Goal: Information Seeking & Learning: Learn about a topic

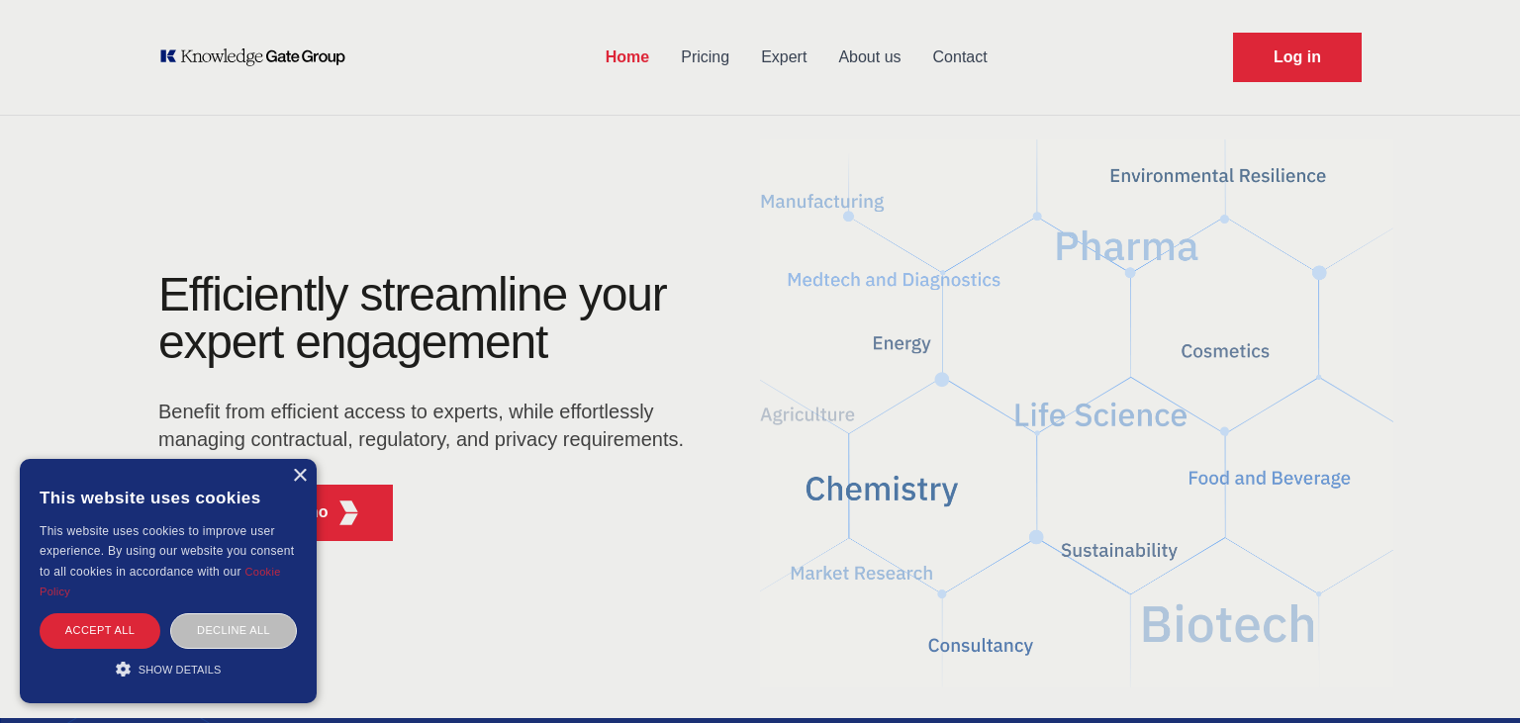
click at [767, 46] on link "Expert" at bounding box center [783, 57] width 77 height 51
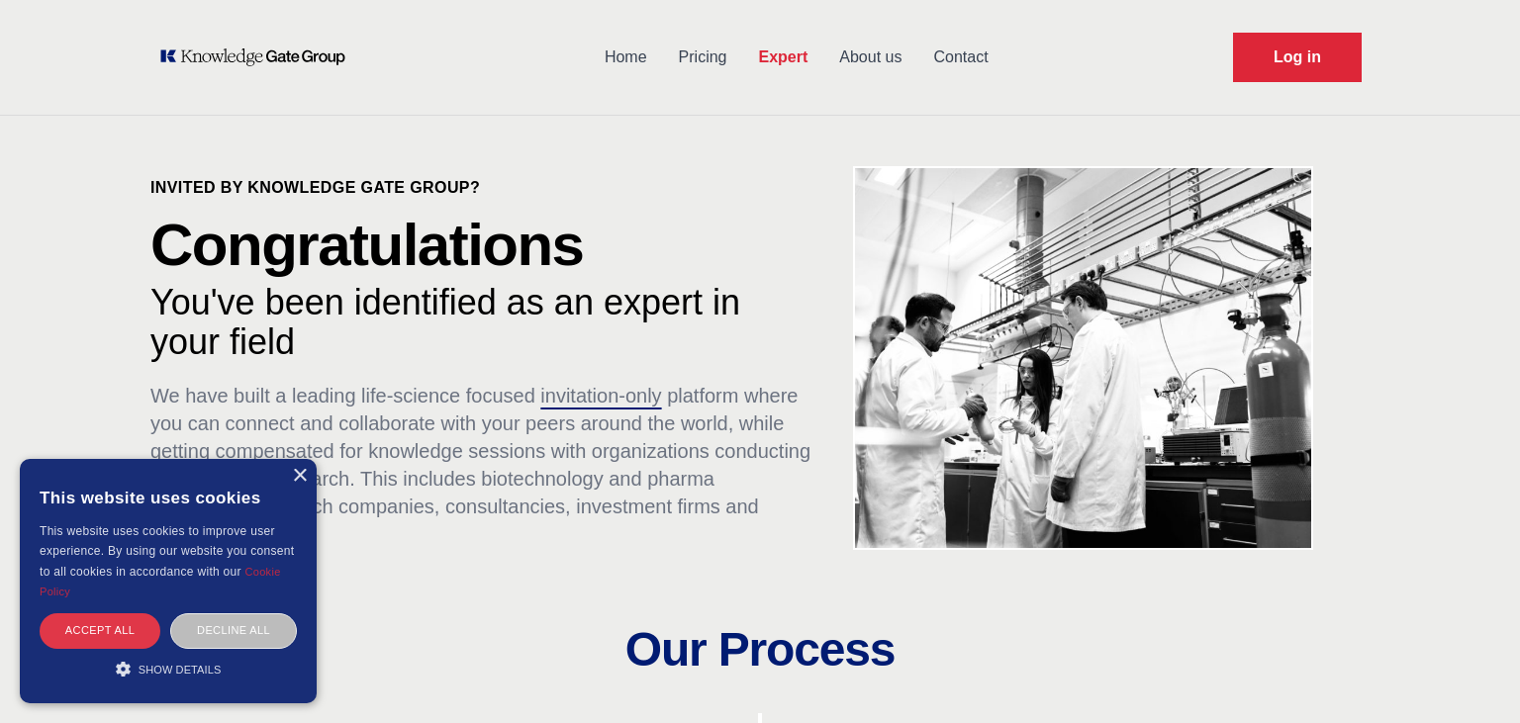
click at [113, 639] on div "Accept all" at bounding box center [100, 630] width 121 height 35
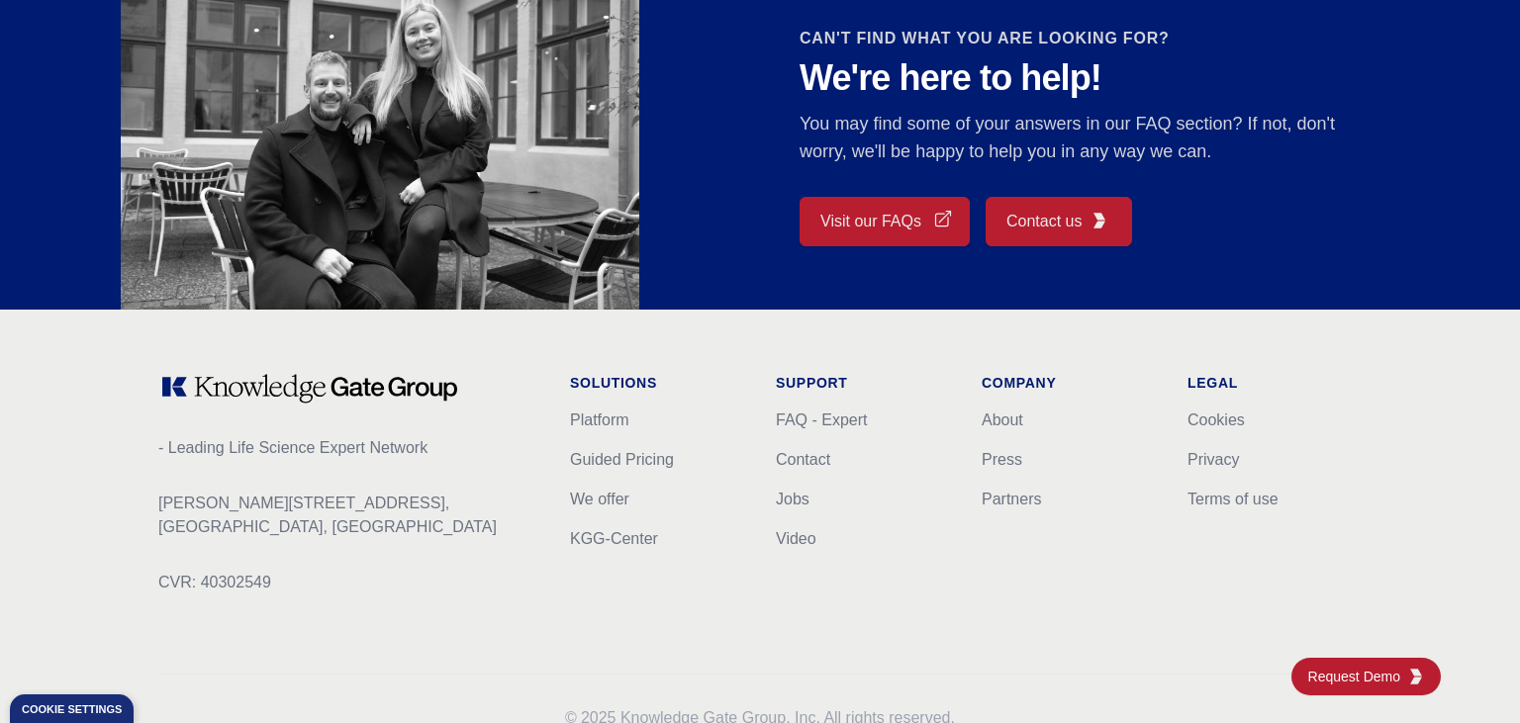
scroll to position [1844, 0]
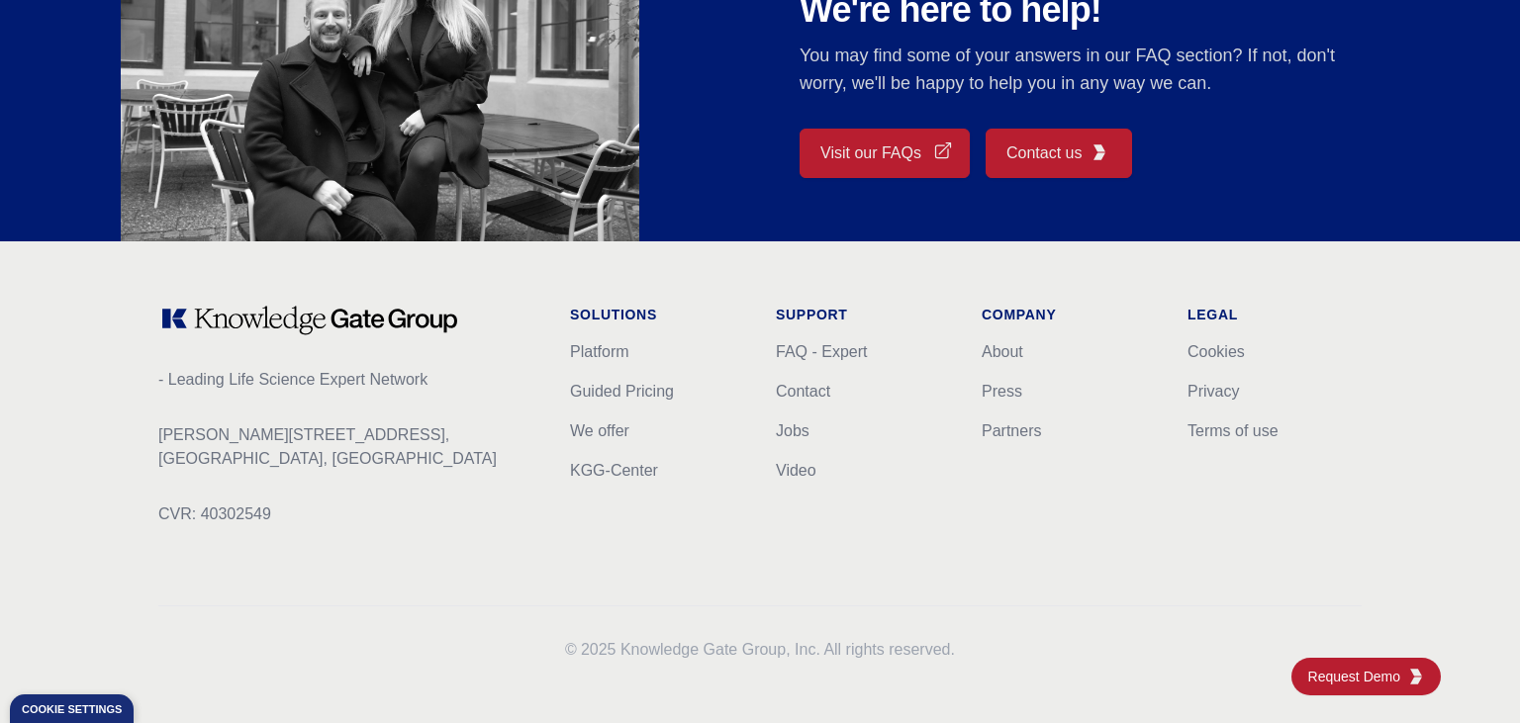
click at [600, 359] on li "Platform" at bounding box center [657, 352] width 174 height 24
click at [835, 352] on link "FAQ - Expert" at bounding box center [821, 351] width 91 height 17
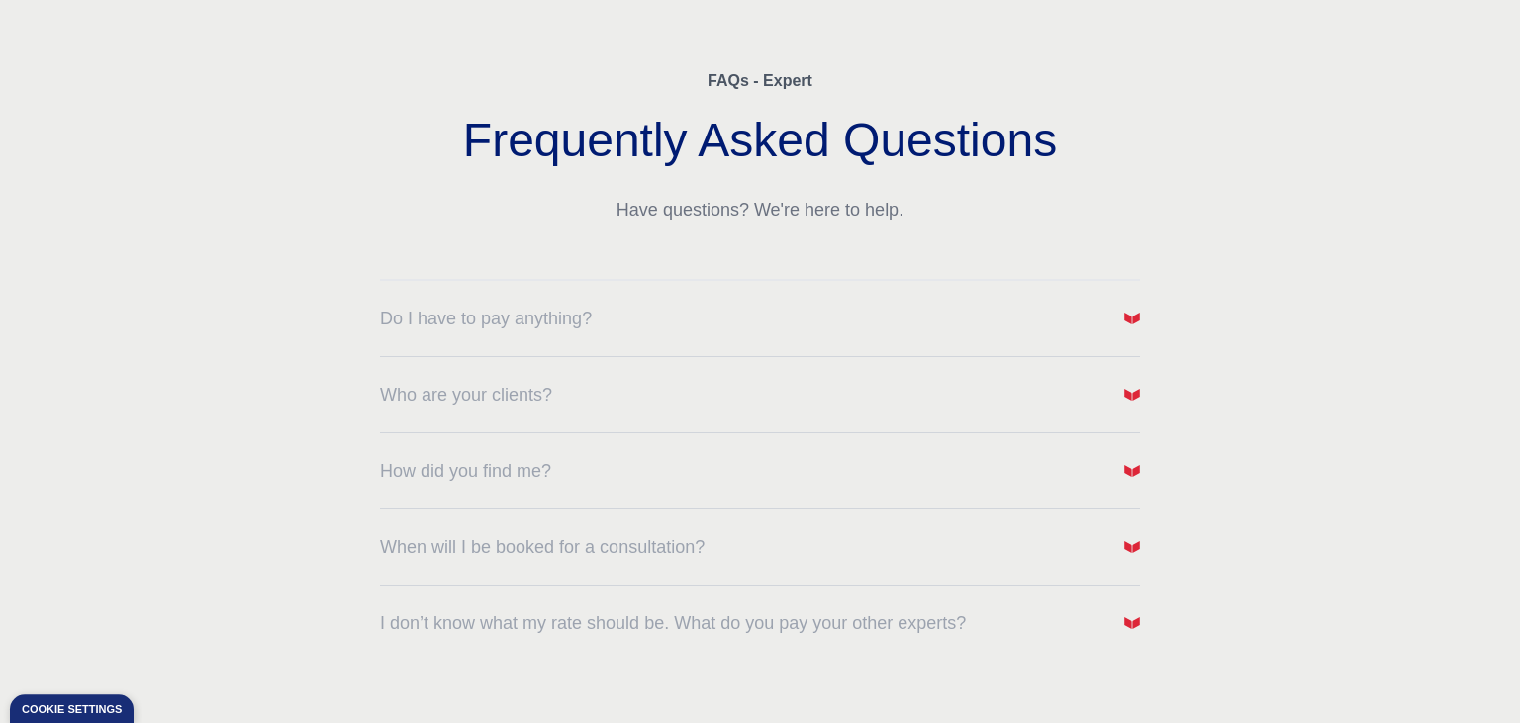
scroll to position [209, 0]
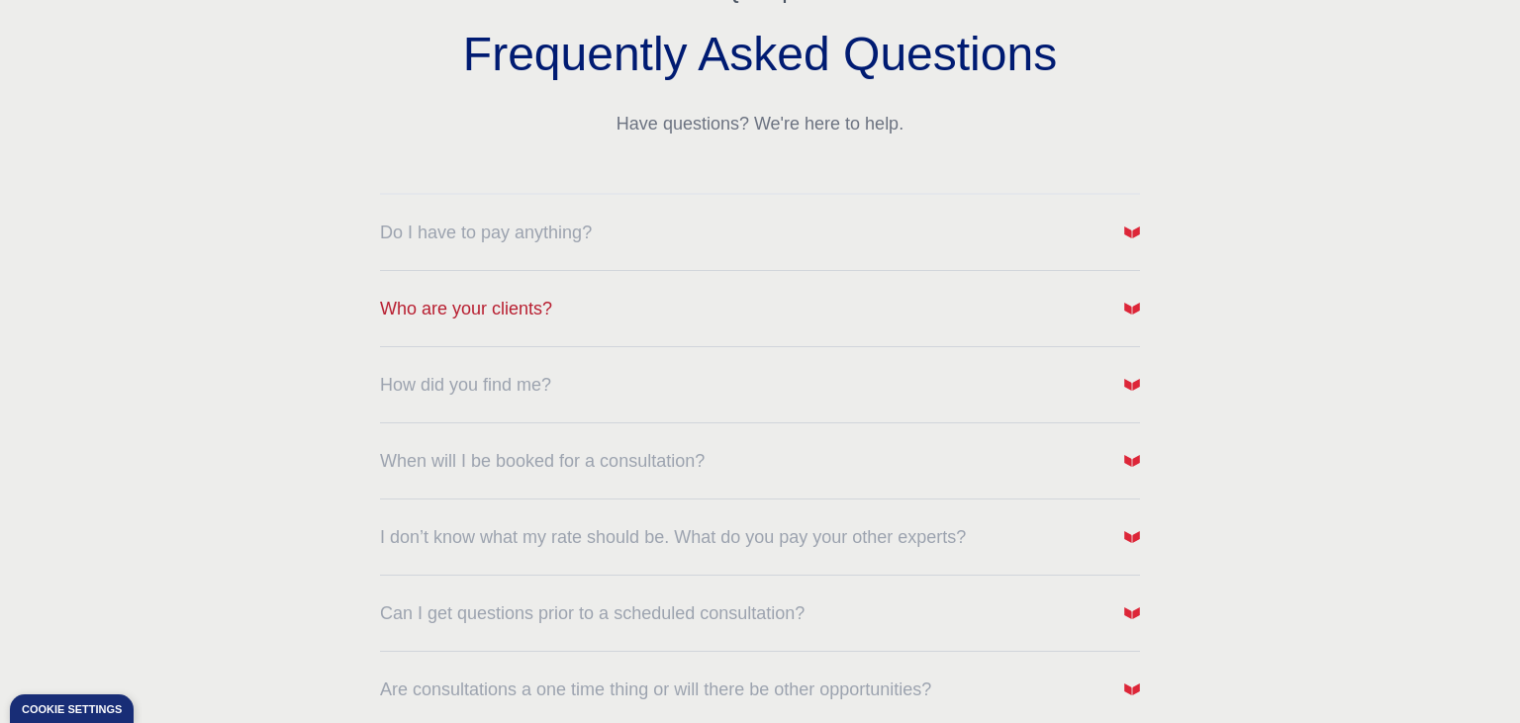
click at [853, 320] on button "Who are your clients?" at bounding box center [760, 309] width 760 height 28
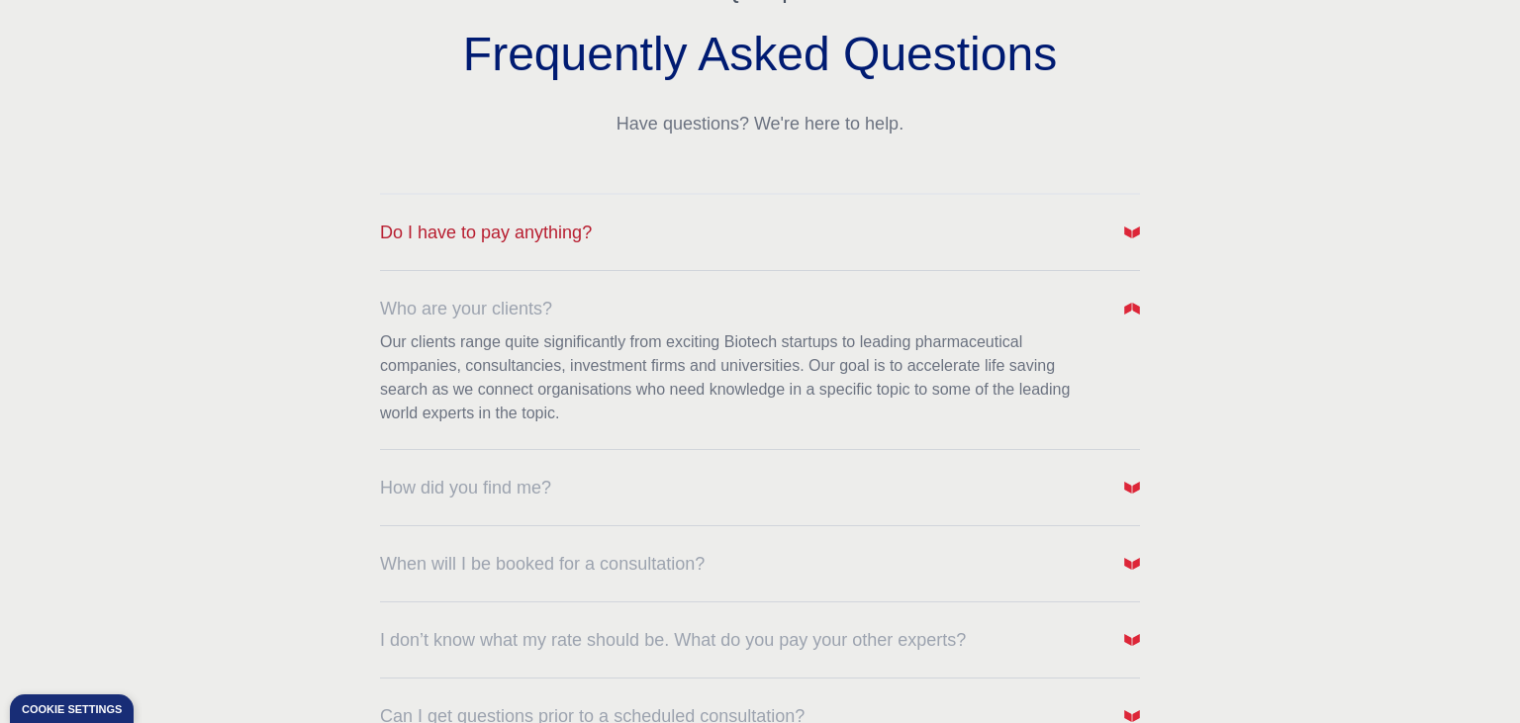
click at [825, 232] on button "Do I have to pay anything?" at bounding box center [760, 233] width 760 height 28
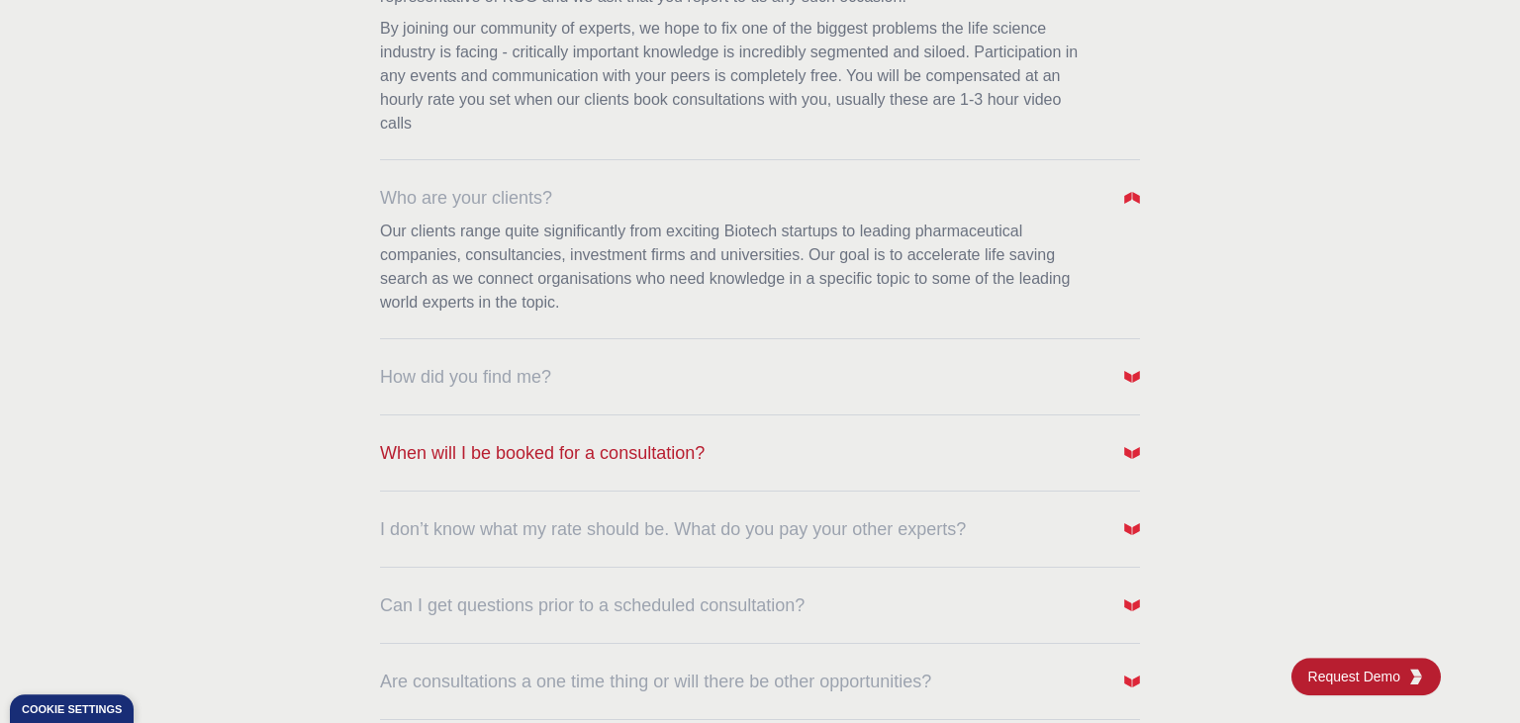
scroll to position [522, 0]
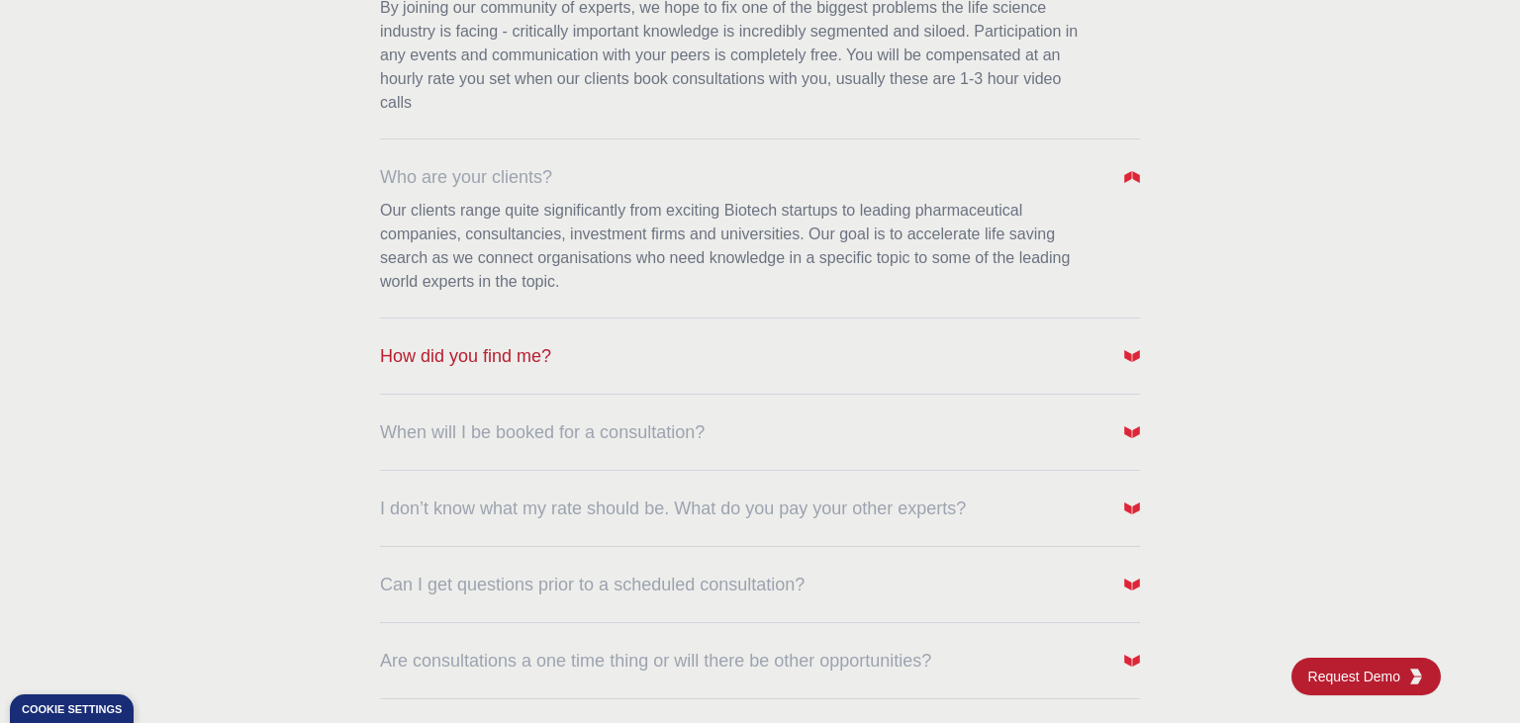
click at [555, 352] on button "How did you find me?" at bounding box center [760, 356] width 760 height 28
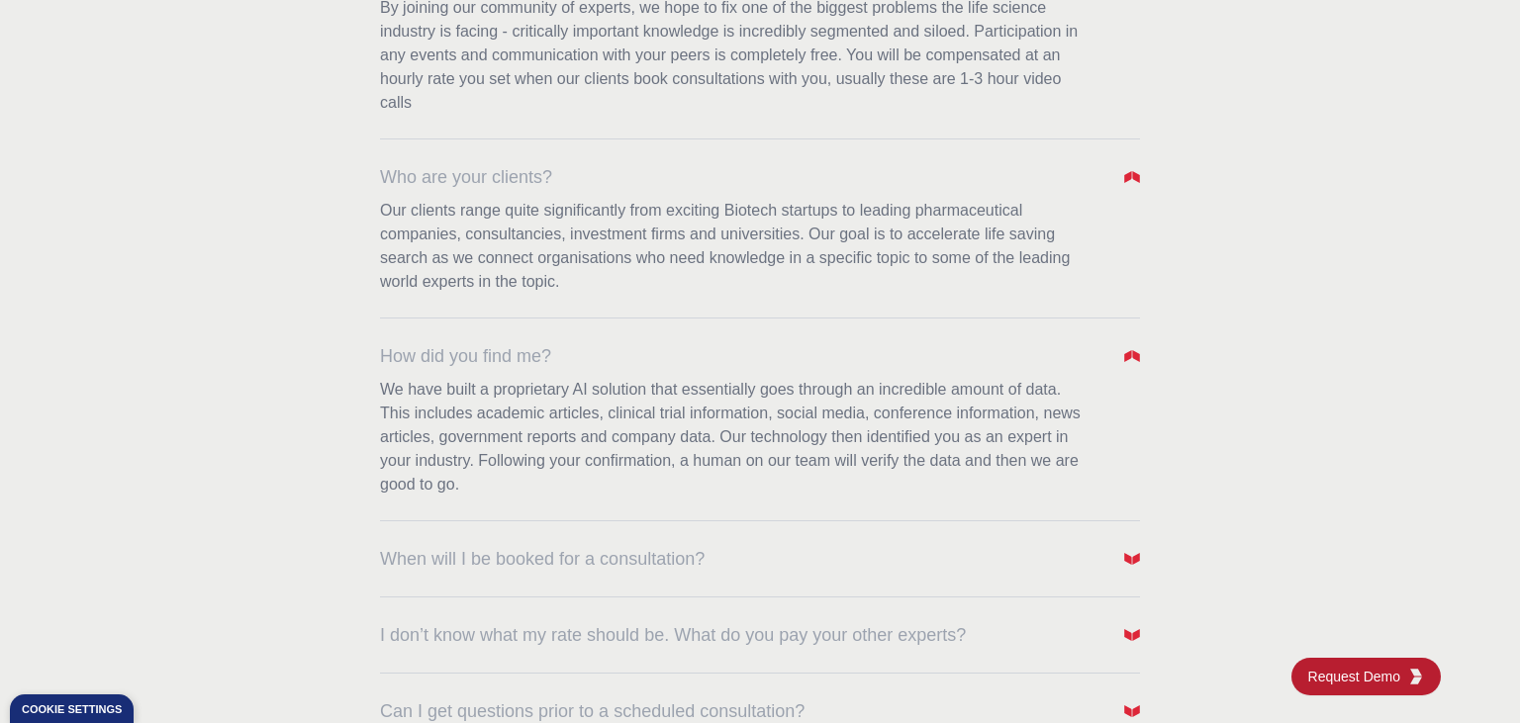
drag, startPoint x: 583, startPoint y: 521, endPoint x: 587, endPoint y: 539, distance: 18.2
click at [587, 539] on div "When will I be booked for a consultation?" at bounding box center [760, 546] width 760 height 51
click at [587, 545] on span "When will I be booked for a consultation?" at bounding box center [542, 559] width 325 height 28
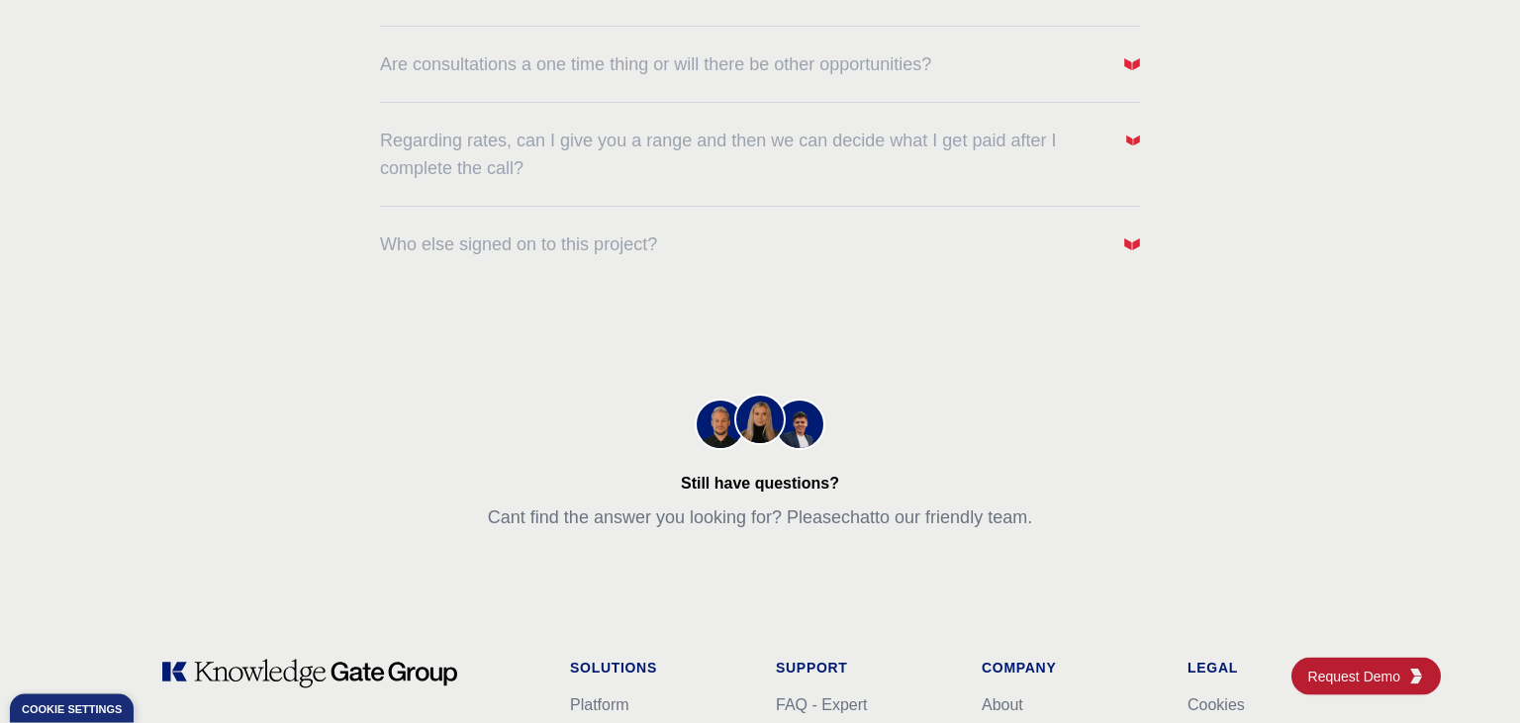
scroll to position [1358, 0]
